Goal: Task Accomplishment & Management: Use online tool/utility

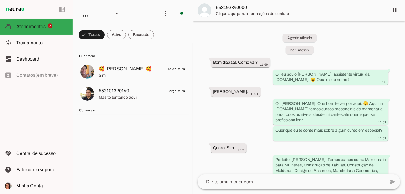
scroll to position [1668, 0]
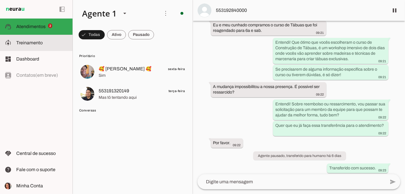
click at [36, 46] on slot at bounding box center [42, 42] width 52 height 7
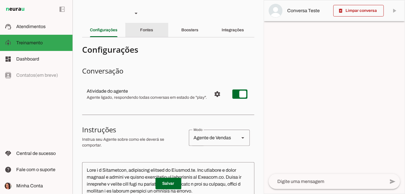
click at [153, 33] on div "Fontes" at bounding box center [146, 30] width 13 height 14
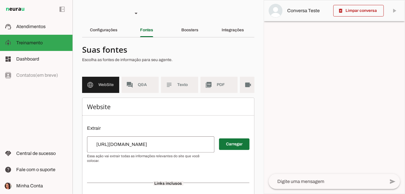
drag, startPoint x: 227, startPoint y: 141, endPoint x: 228, endPoint y: 149, distance: 7.3
click at [227, 141] on span at bounding box center [234, 145] width 30 height 14
